Goal: Transaction & Acquisition: Purchase product/service

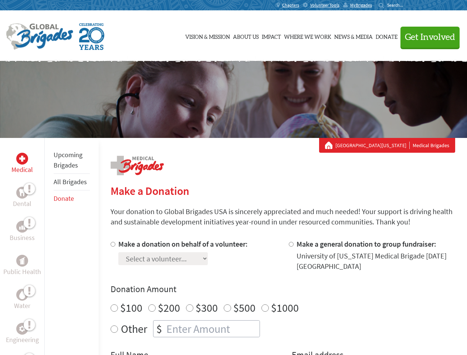
click at [408, 5] on div "Search for:" at bounding box center [394, 5] width 30 height 6
click at [427, 37] on span "Get Involved" at bounding box center [430, 37] width 50 height 9
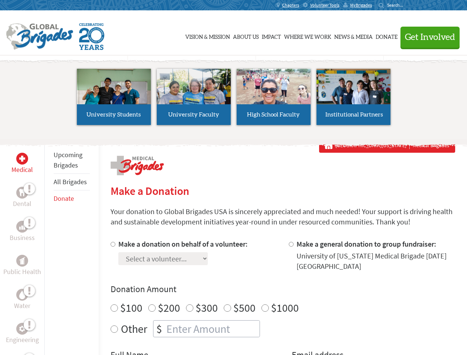
click at [234, 100] on li "High School Faculty" at bounding box center [274, 97] width 80 height 68
click at [49, 246] on div "Upcoming Brigades All Brigades Donate" at bounding box center [71, 315] width 54 height 355
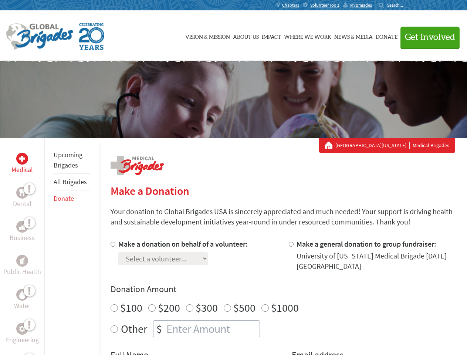
click at [283, 297] on div "Donation Amount $100 $200 $300 $500 $1000 Other $" at bounding box center [283, 310] width 345 height 54
click at [112, 244] on input "Make a donation on behalf of a volunteer:" at bounding box center [113, 244] width 5 height 5
radio input "true"
click at [291, 244] on input "Make a general donation to group fundraiser:" at bounding box center [291, 244] width 5 height 5
radio input "true"
